Goal: Find specific page/section: Find specific page/section

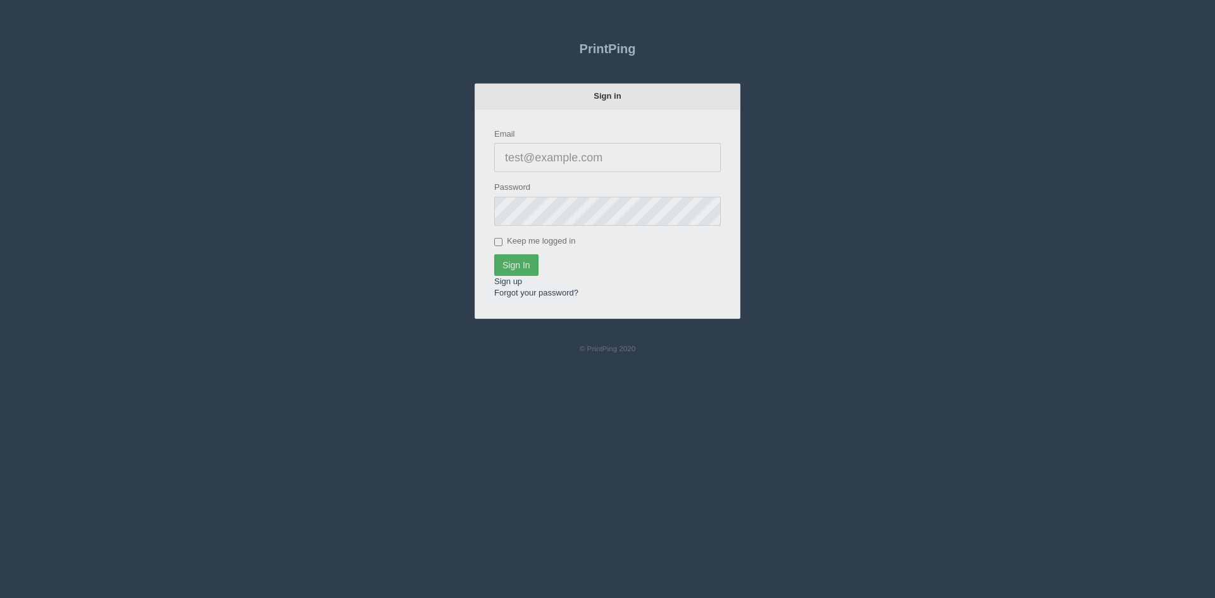
type input "[PERSON_NAME][EMAIL_ADDRESS][DOMAIN_NAME]"
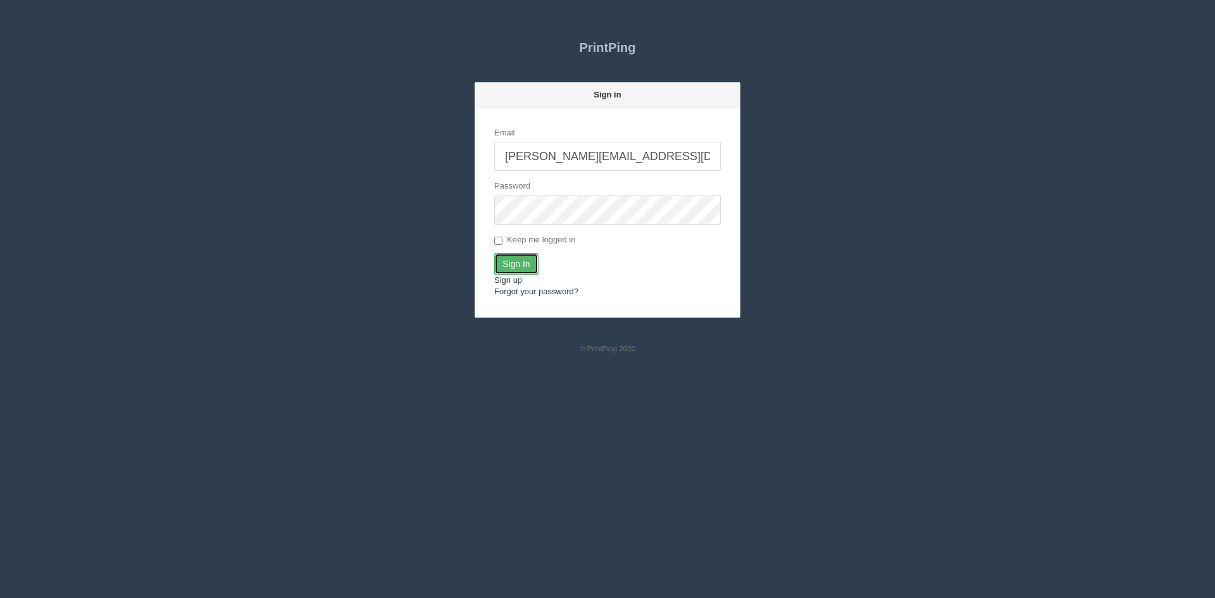
click at [534, 267] on input "Sign In" at bounding box center [516, 264] width 44 height 22
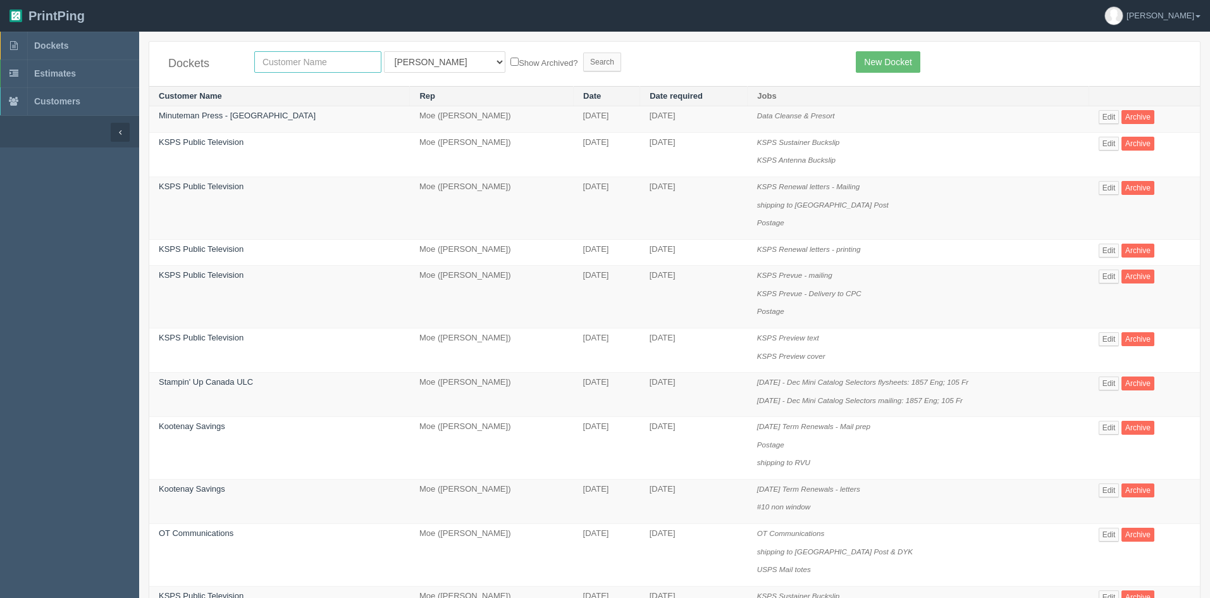
click at [310, 67] on input "text" at bounding box center [317, 62] width 127 height 22
type input "sparks"
click at [419, 70] on select "All Users [PERSON_NAME] Test 1 [PERSON_NAME] [PERSON_NAME] [PERSON_NAME] France…" at bounding box center [444, 62] width 121 height 22
select select
click at [384, 51] on select "All Users [PERSON_NAME] Test 1 [PERSON_NAME] [PERSON_NAME] [PERSON_NAME] France…" at bounding box center [444, 62] width 121 height 22
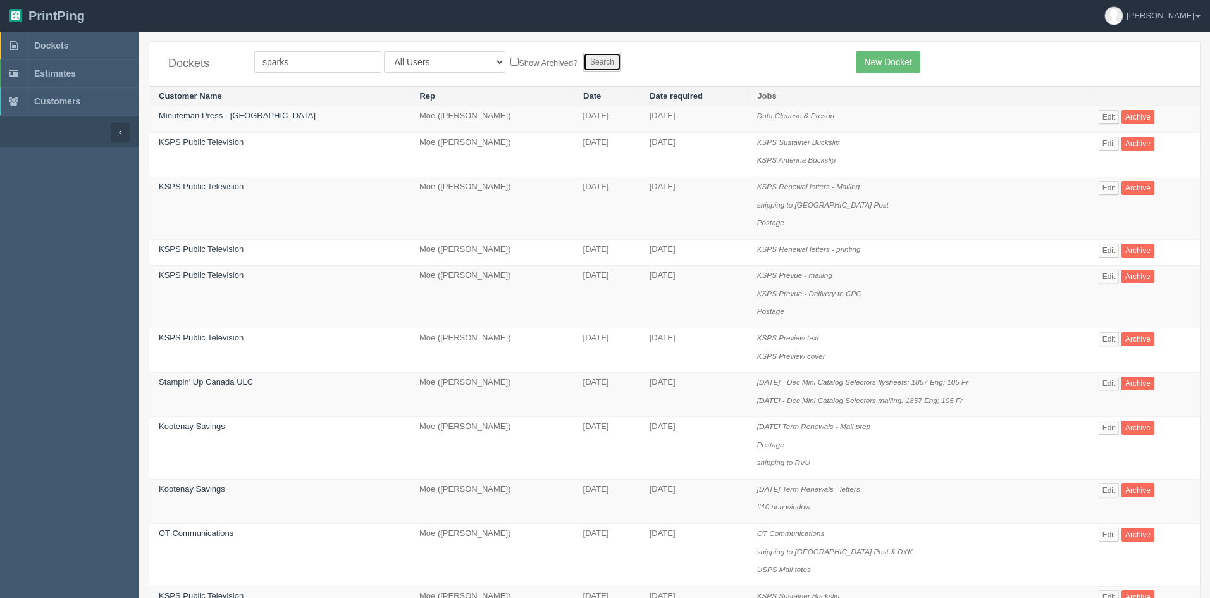
click at [583, 63] on input "Search" at bounding box center [602, 62] width 38 height 19
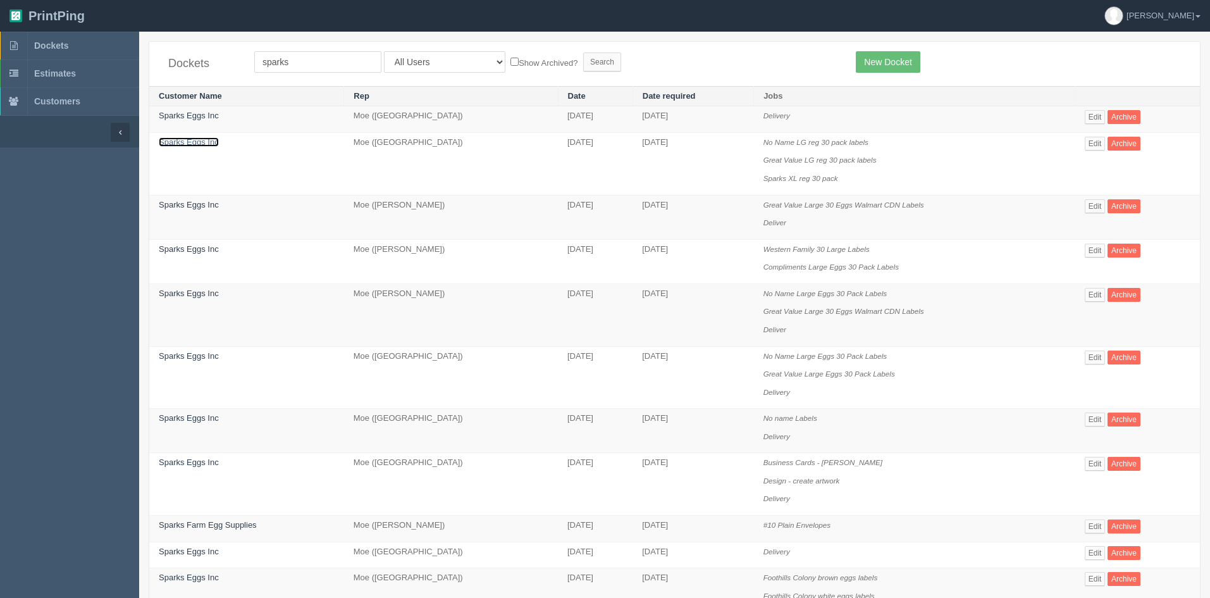
click at [187, 142] on link "Sparks Eggs Inc" at bounding box center [189, 141] width 60 height 9
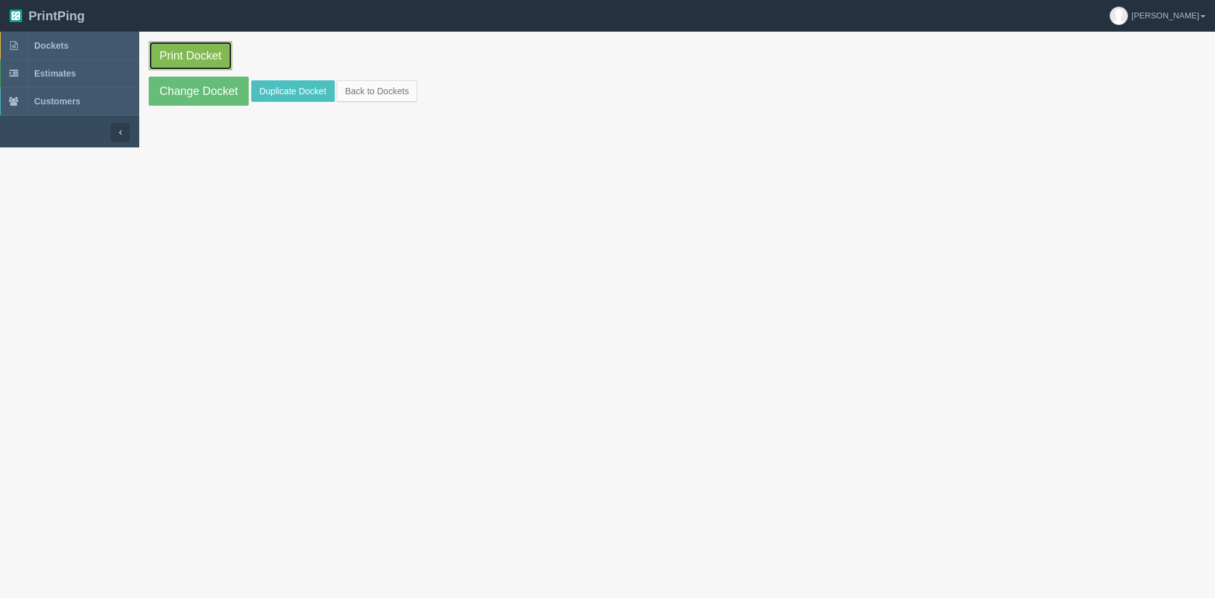
click at [201, 60] on link "Print Docket" at bounding box center [191, 55] width 84 height 29
